Goal: Task Accomplishment & Management: Manage account settings

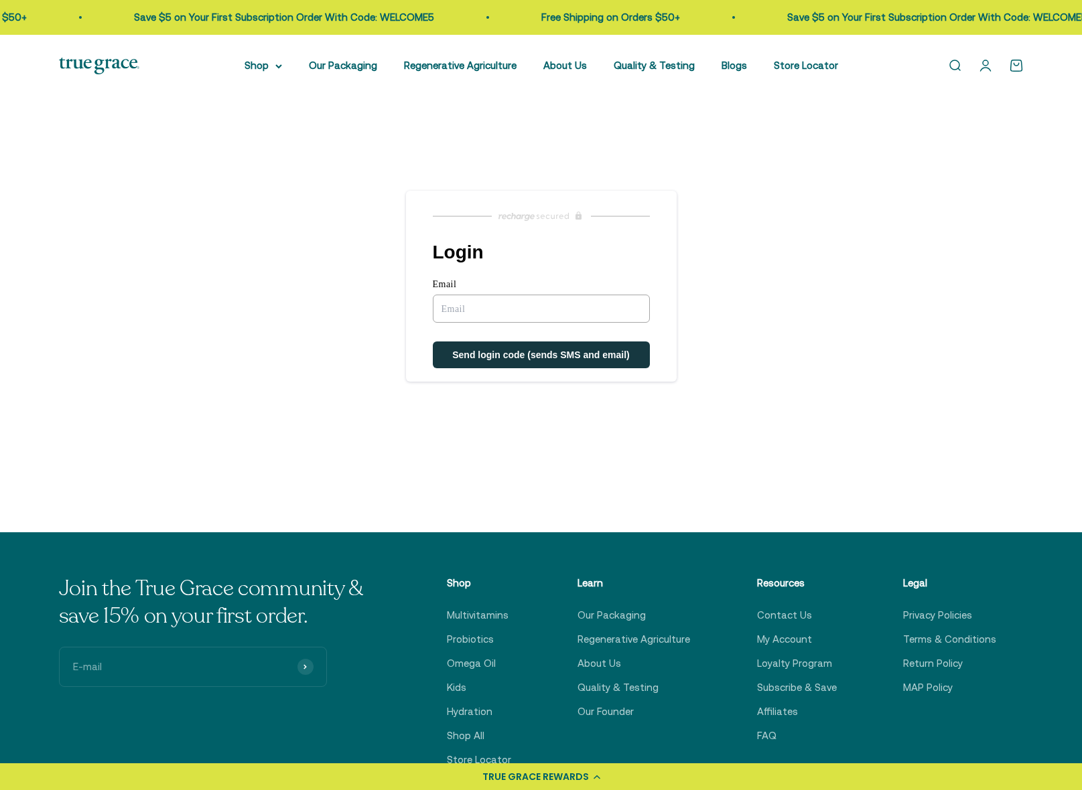
click at [507, 312] on input "Email" at bounding box center [541, 309] width 217 height 28
type input "lori.lawson@yahoo.com"
click at [528, 354] on span "Send login code (sends SMS and email)" at bounding box center [541, 356] width 178 height 11
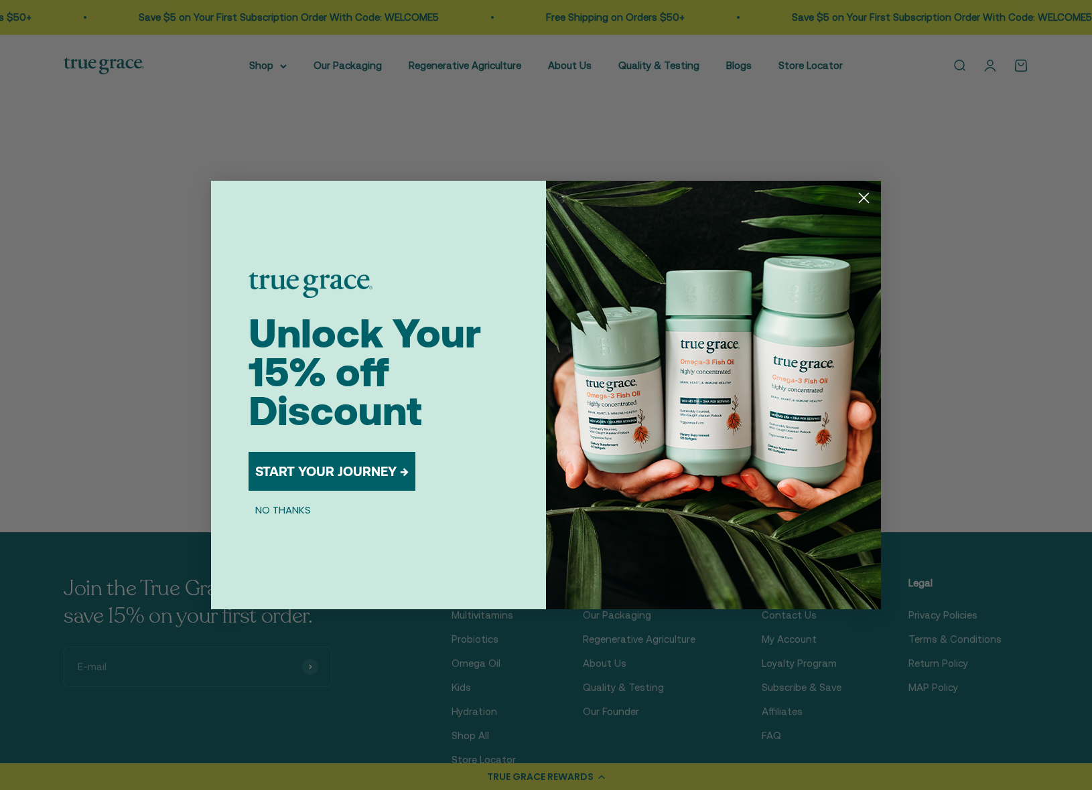
click at [867, 194] on icon "Close dialog" at bounding box center [863, 198] width 9 height 9
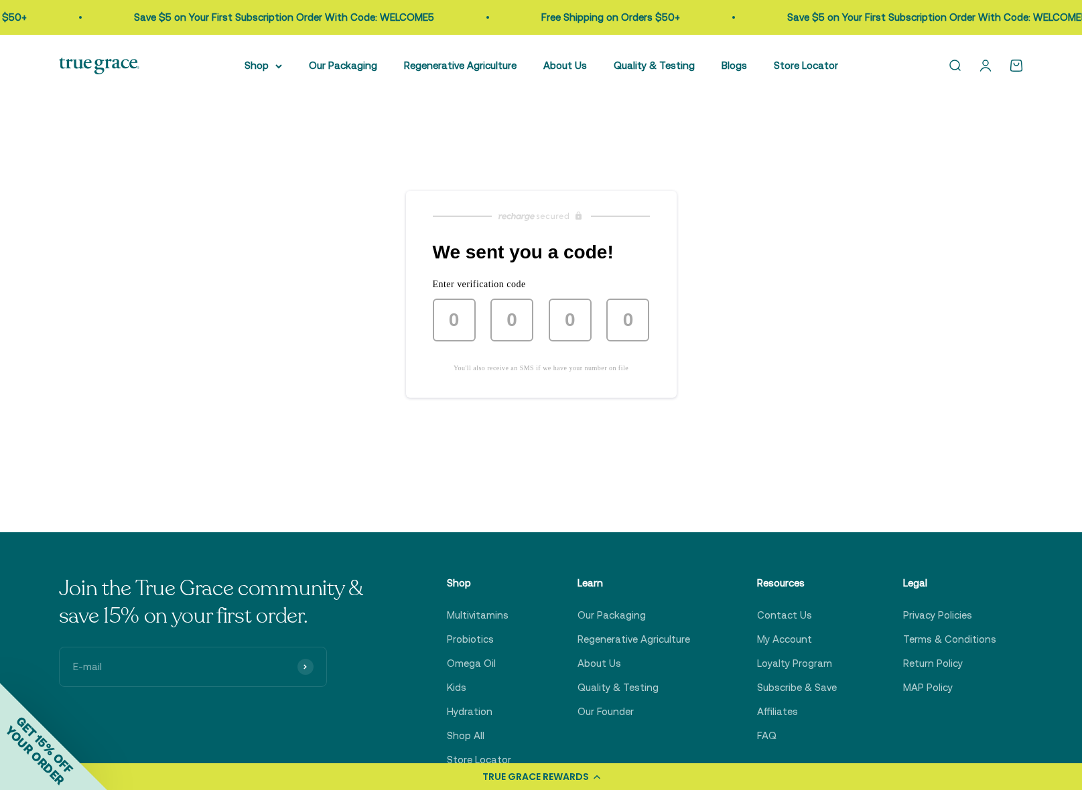
click at [982, 70] on link "Open account page" at bounding box center [985, 65] width 15 height 15
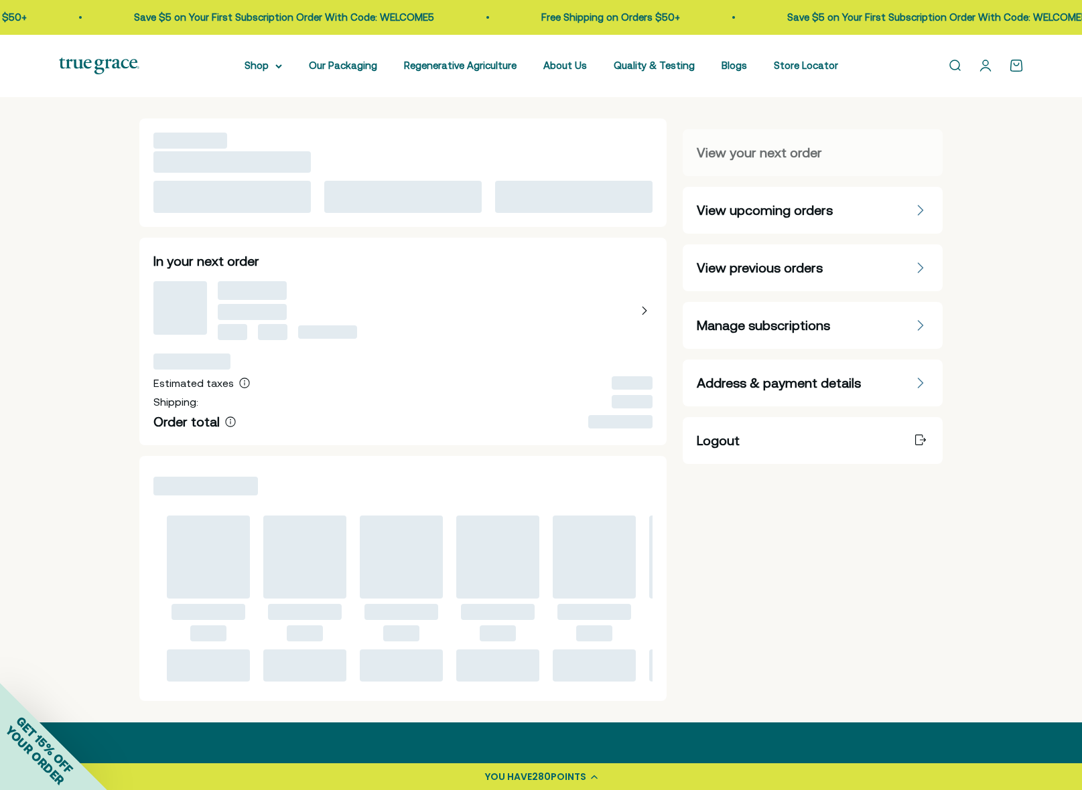
click at [779, 325] on span "Manage subscriptions" at bounding box center [763, 325] width 133 height 19
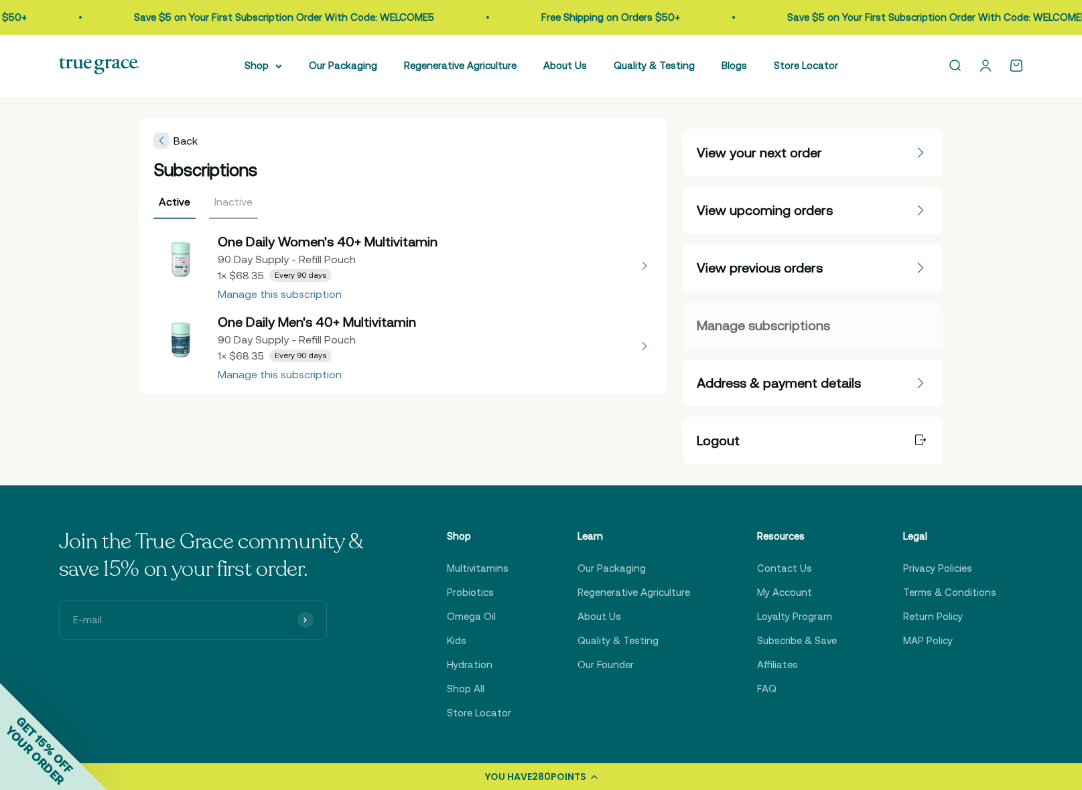
click at [273, 376] on button "view details about One Daily Men's 40+ Multivitamin 90 Day Supply - Refill Pouc…" at bounding box center [403, 346] width 500 height 67
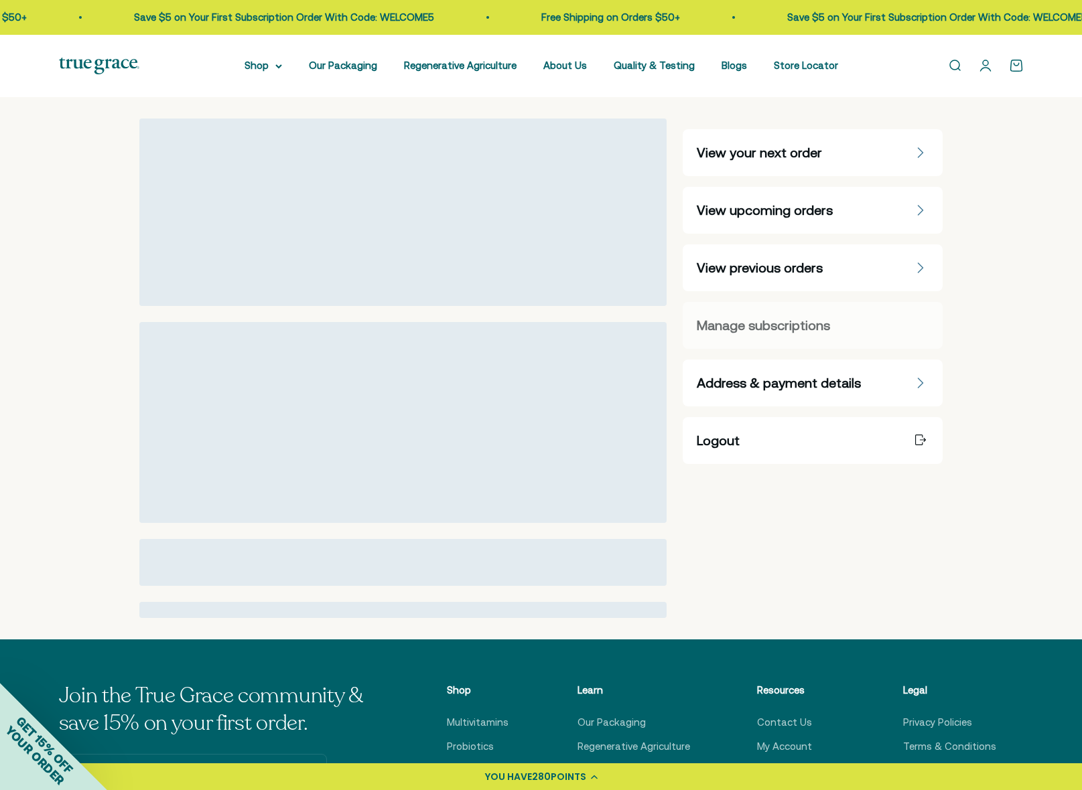
select select "90 Day"
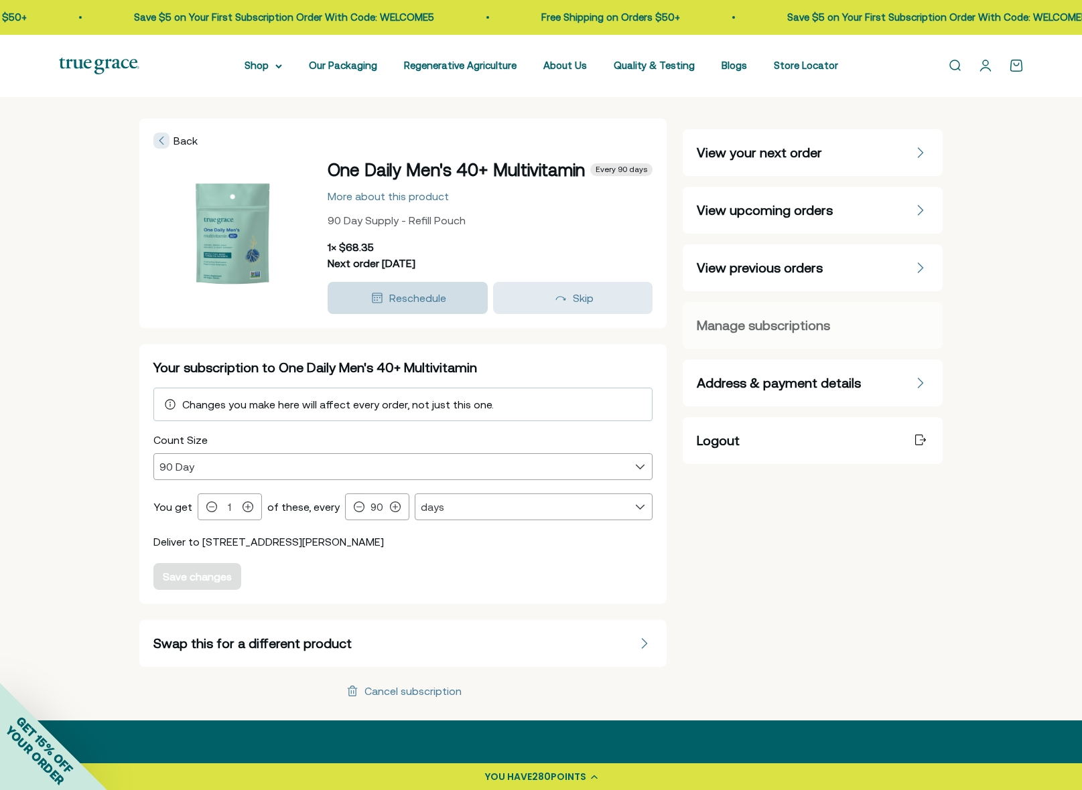
click at [409, 304] on span "Reschedule" at bounding box center [417, 298] width 57 height 12
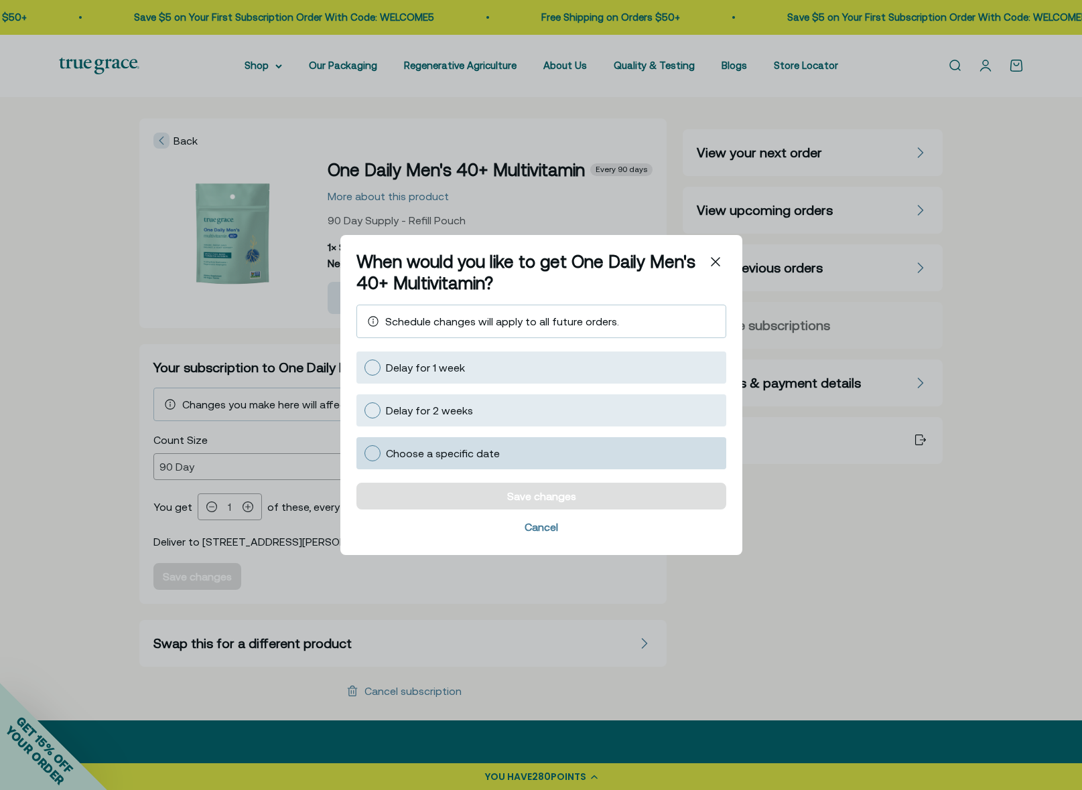
click at [423, 447] on span "Choose a specific date" at bounding box center [443, 453] width 114 height 12
click at [364, 453] on input "Choose a specific date" at bounding box center [364, 453] width 0 height 0
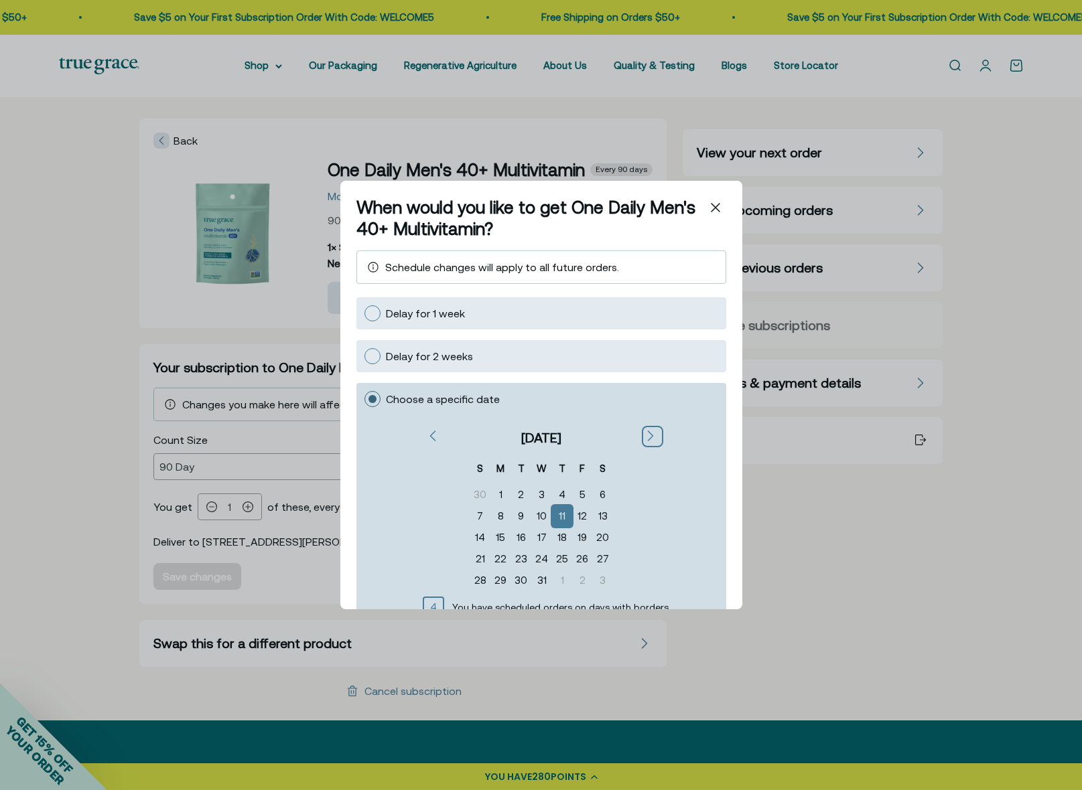
click at [646, 435] on icon "Next" at bounding box center [649, 436] width 7 height 11
click at [538, 515] on div "11" at bounding box center [541, 516] width 20 height 21
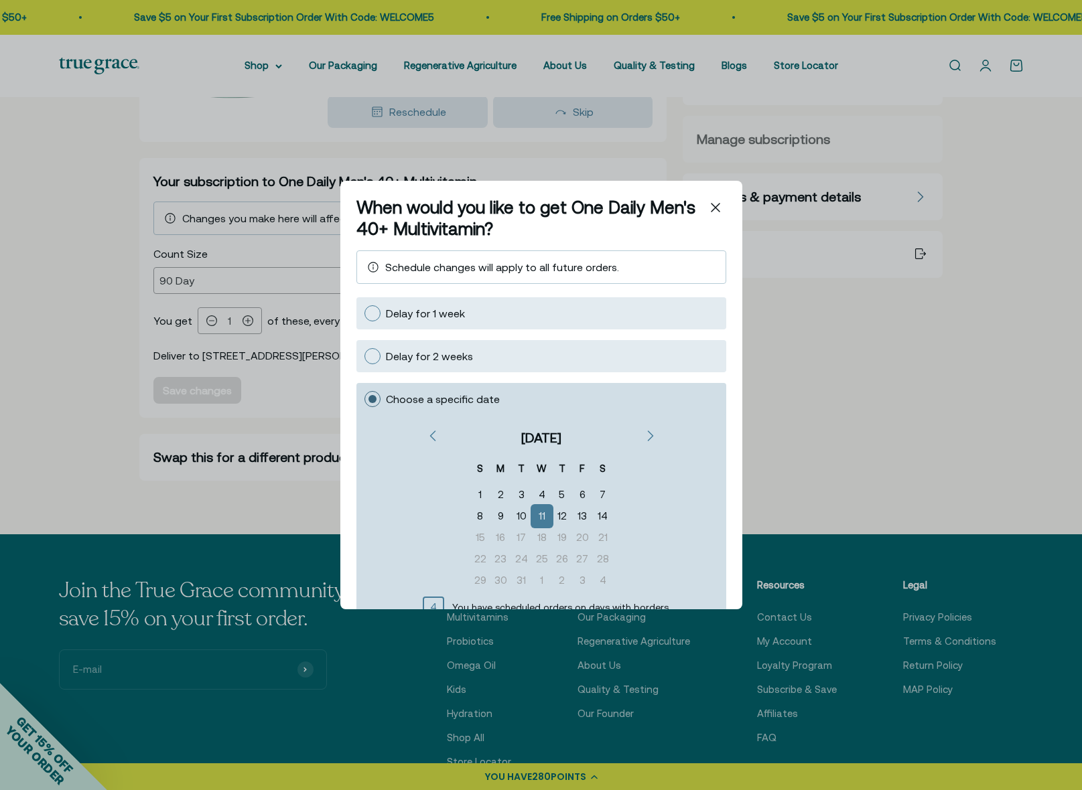
scroll to position [104, 0]
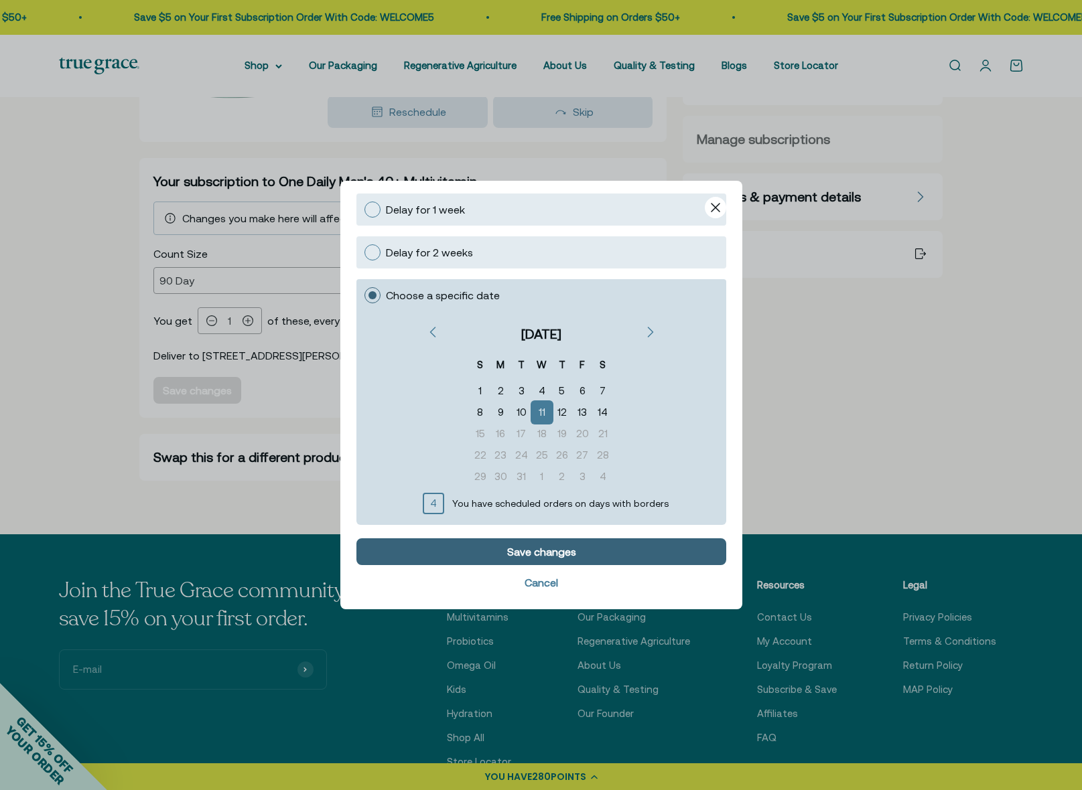
click at [524, 555] on div "Save changes" at bounding box center [540, 552] width 69 height 11
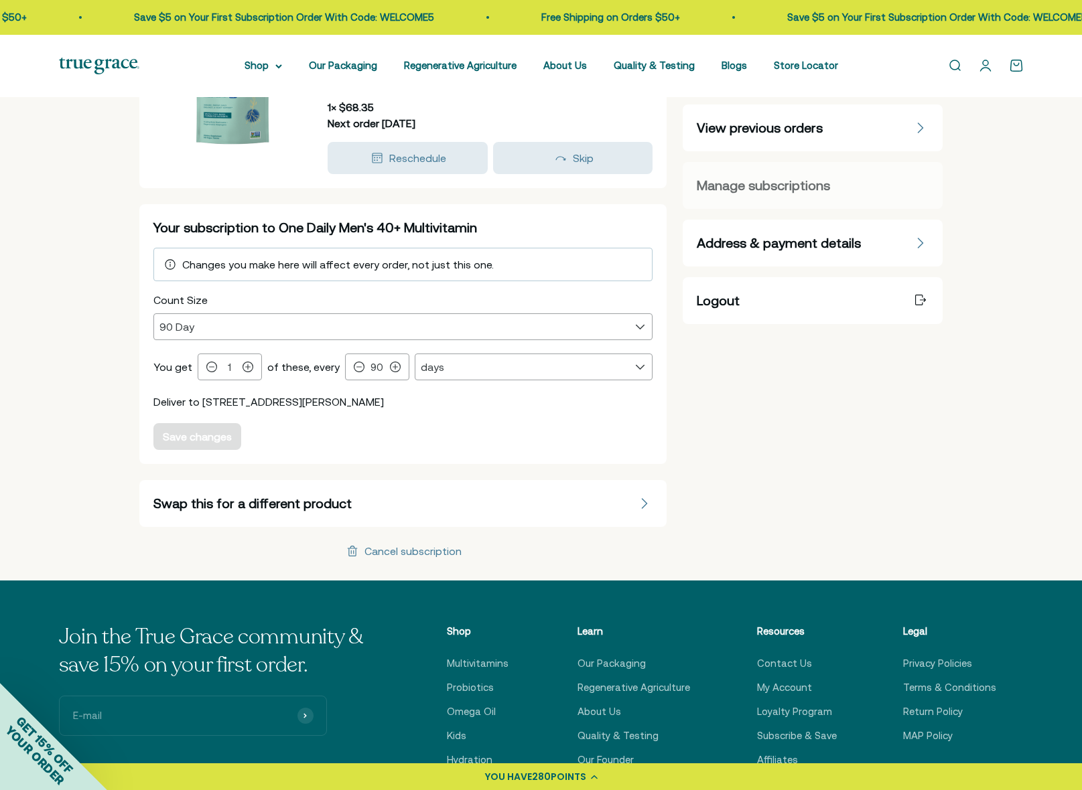
scroll to position [82, 0]
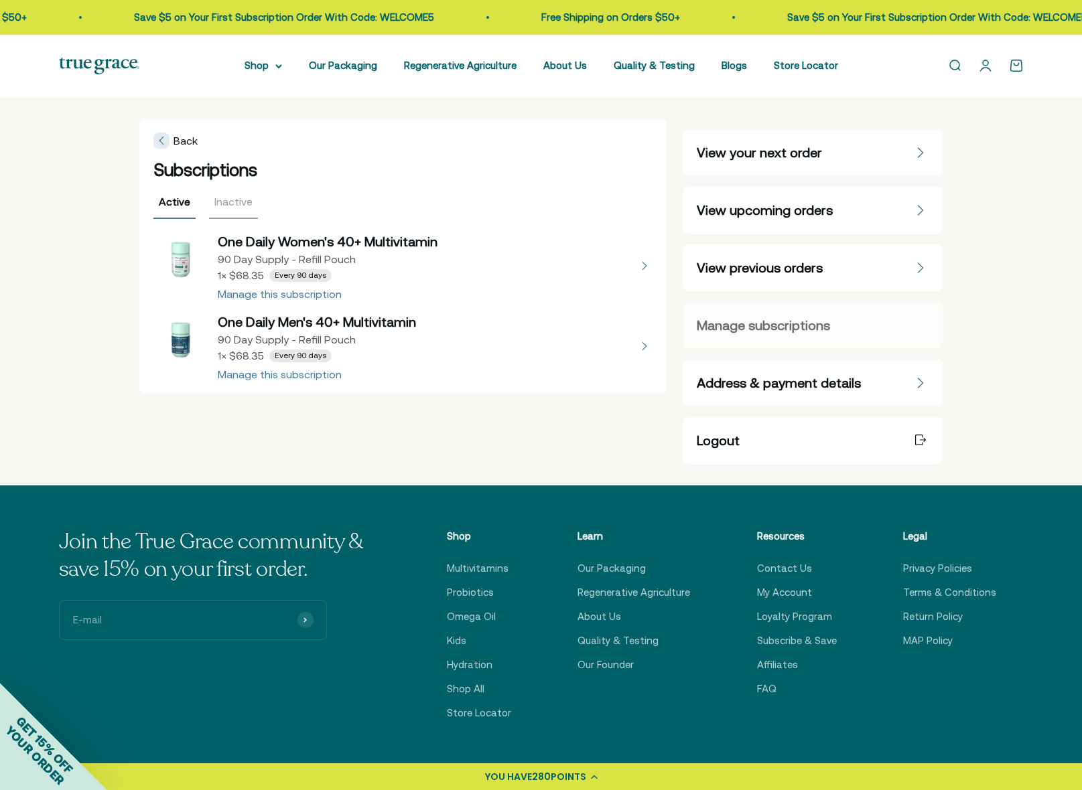
click at [267, 293] on button "view details about One Daily Women's 40+ Multivitamin 90 Day Supply - Refill Po…" at bounding box center [403, 265] width 500 height 67
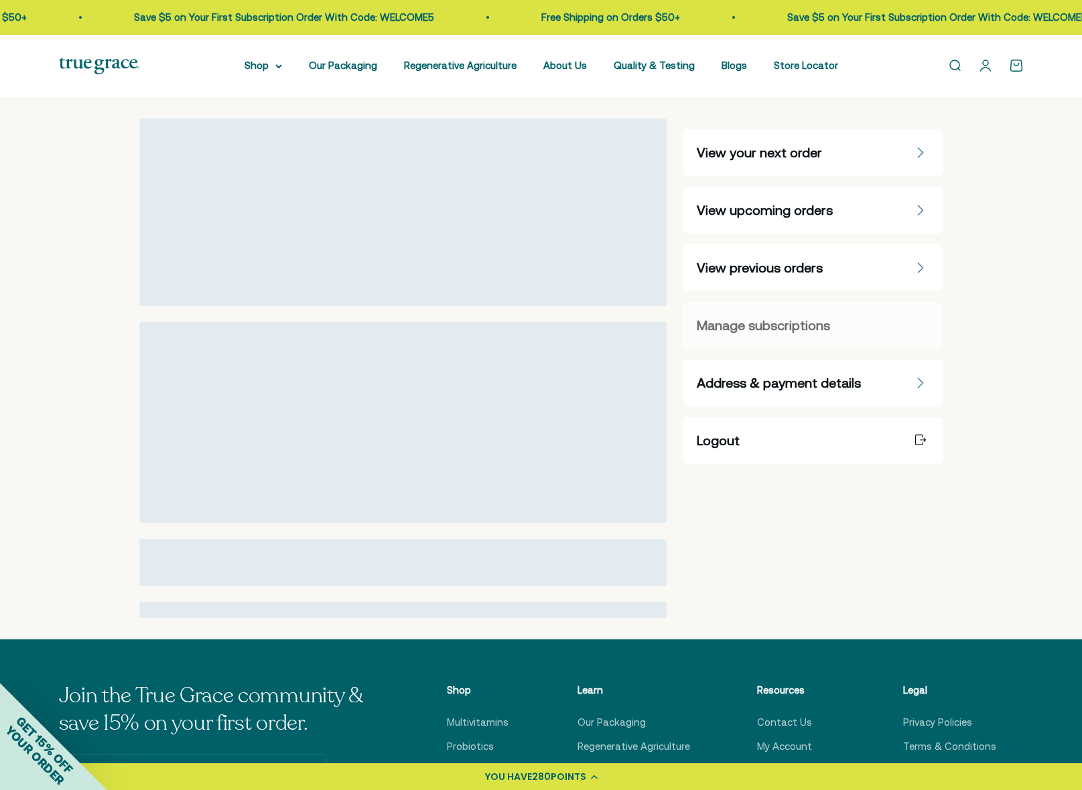
select select "90 Day"
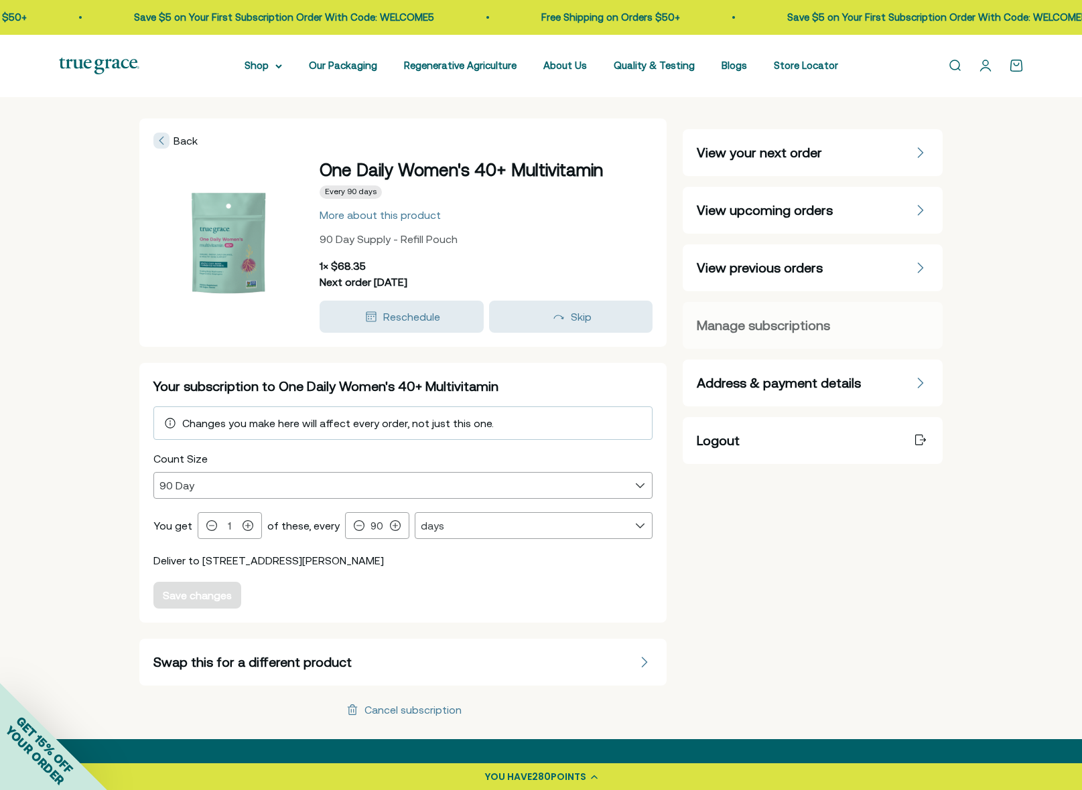
click at [984, 66] on link "Open account page" at bounding box center [985, 65] width 15 height 15
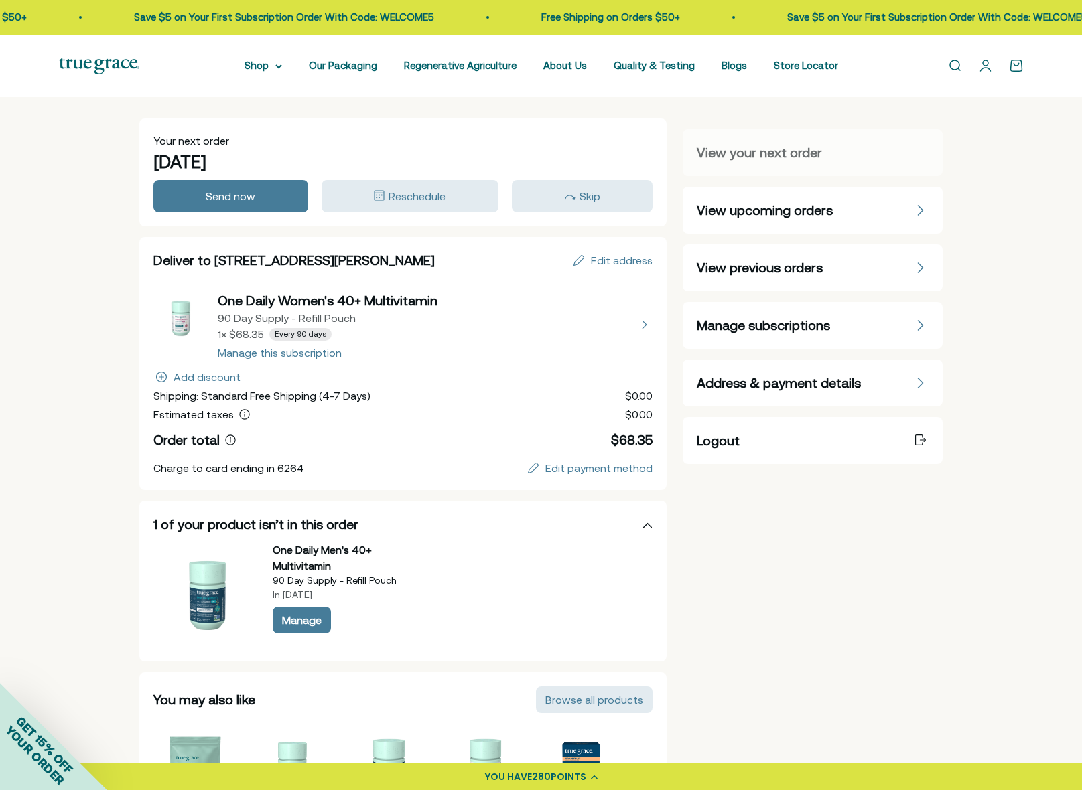
click at [983, 66] on link "Open account page" at bounding box center [985, 65] width 15 height 15
